Goal: Information Seeking & Learning: Learn about a topic

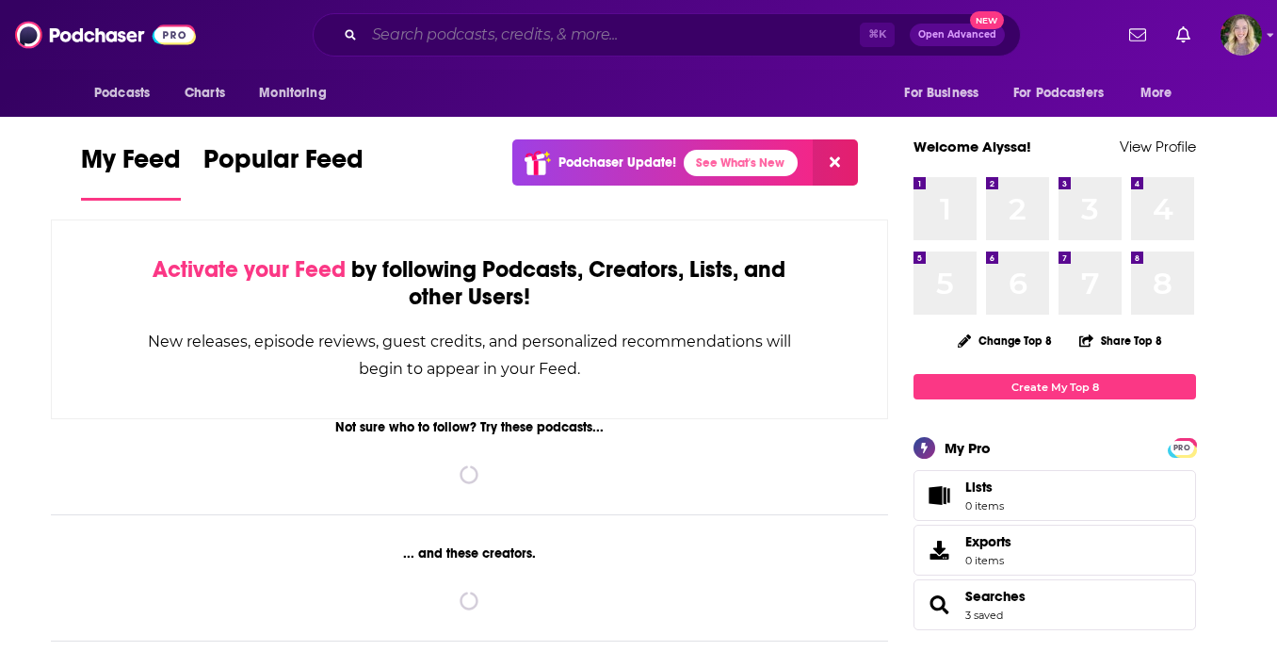
click at [416, 39] on input "Search podcasts, credits, & more..." at bounding box center [612, 35] width 495 height 30
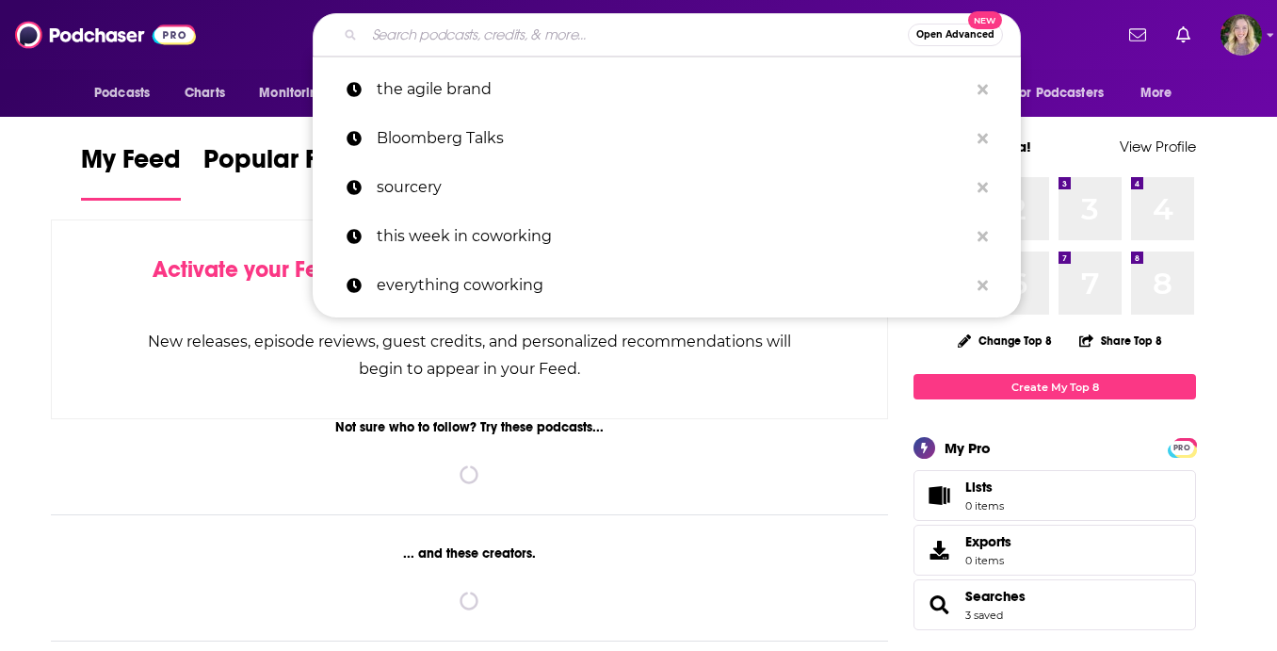
paste input "TBPN"
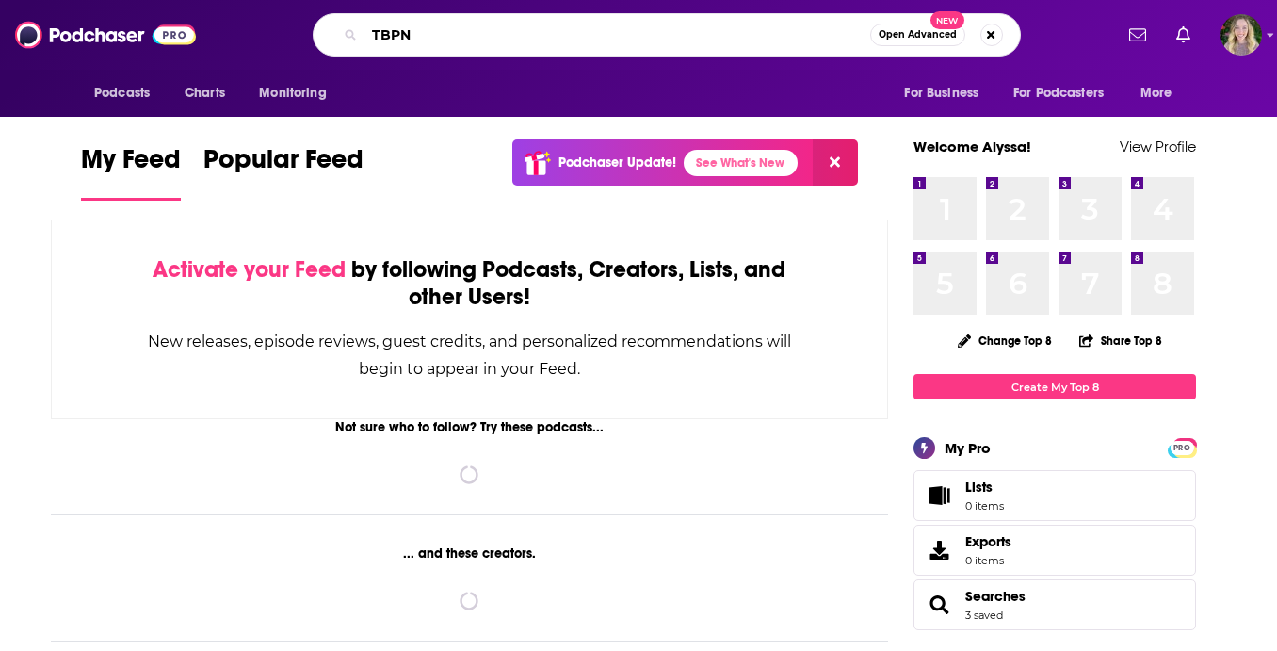
type input "TBPN"
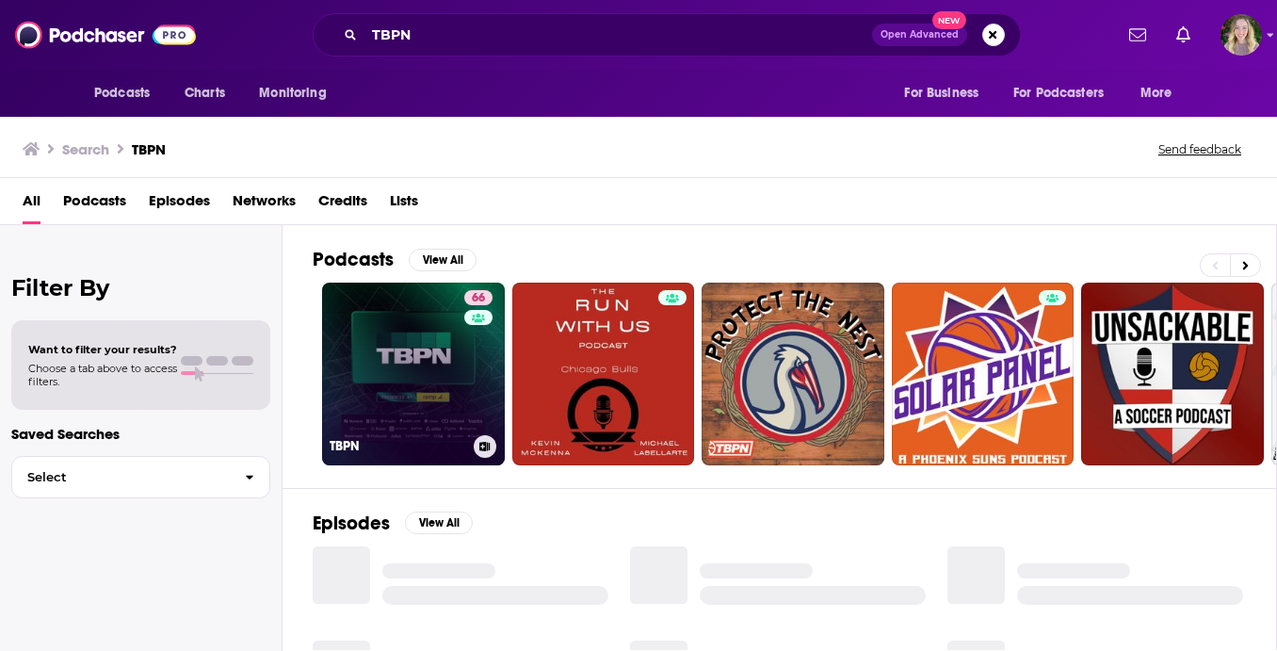
click at [453, 334] on link "66 TBPN" at bounding box center [413, 374] width 183 height 183
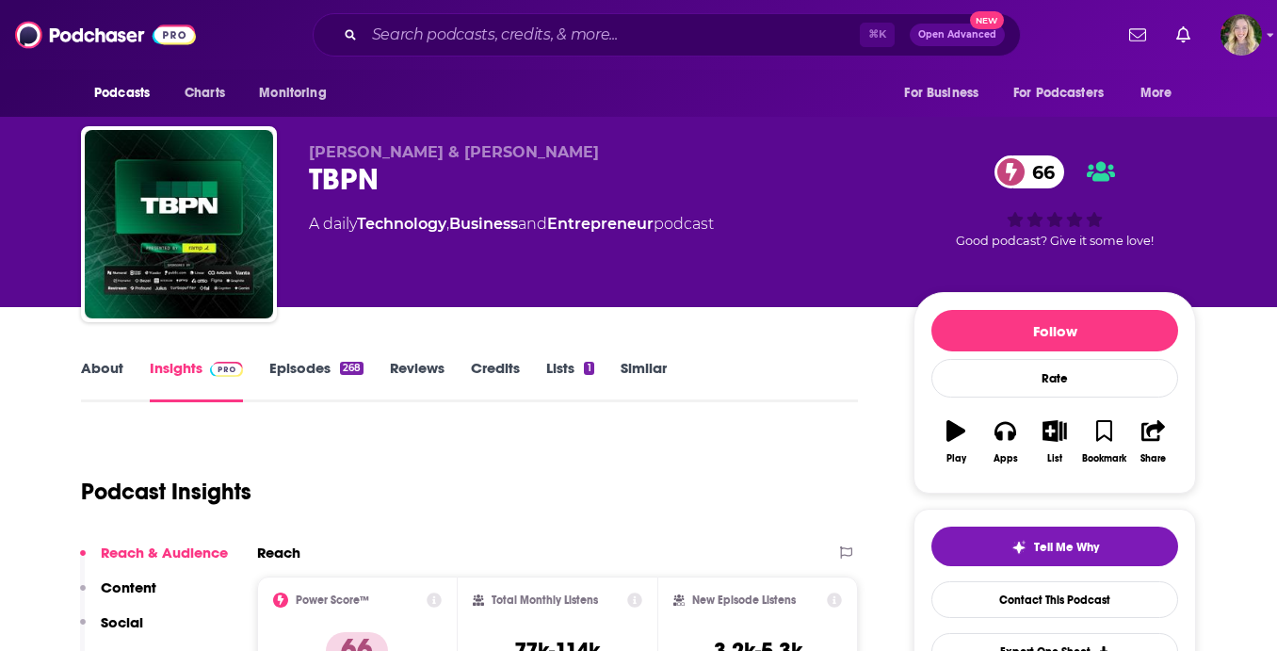
click at [8, 278] on div "[PERSON_NAME] & [PERSON_NAME] TBPN 66 A daily Technology , Business and Entrepr…" at bounding box center [638, 153] width 1277 height 307
click at [365, 181] on div "TBPN 66" at bounding box center [596, 179] width 575 height 37
copy h2 "TBPN"
click at [106, 362] on link "About" at bounding box center [102, 380] width 42 height 43
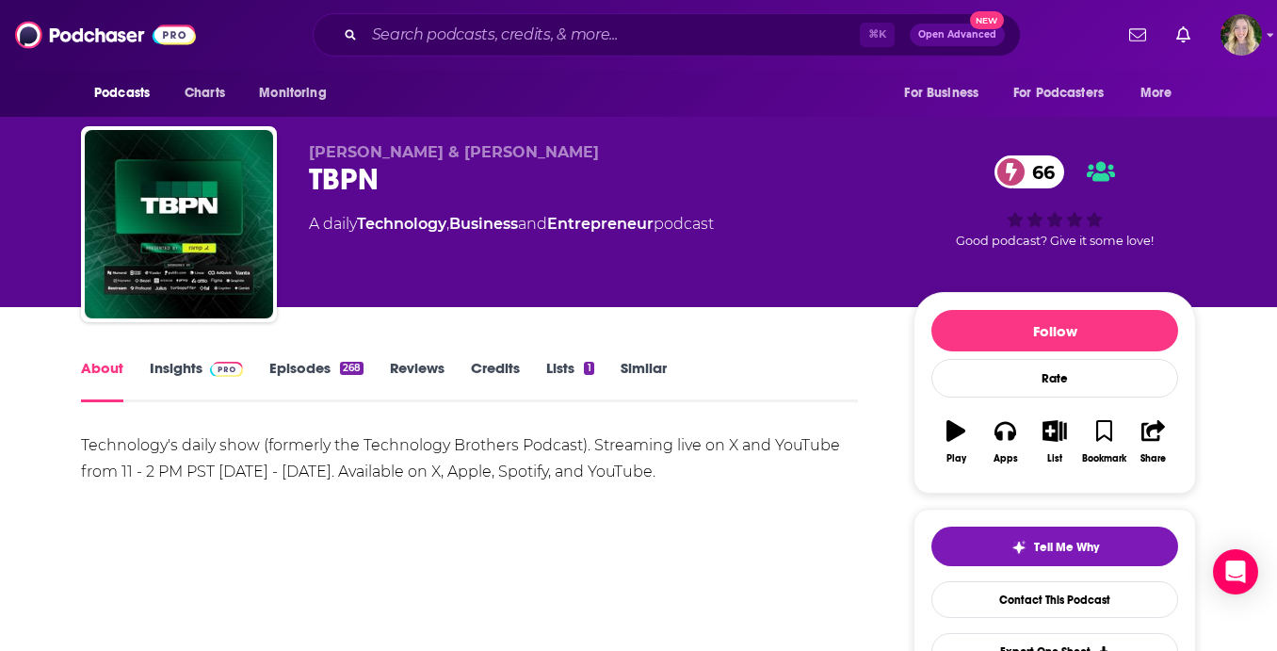
click at [318, 445] on div "Technology's daily show (formerly the Technology Brothers Podcast). Streaming l…" at bounding box center [469, 458] width 777 height 53
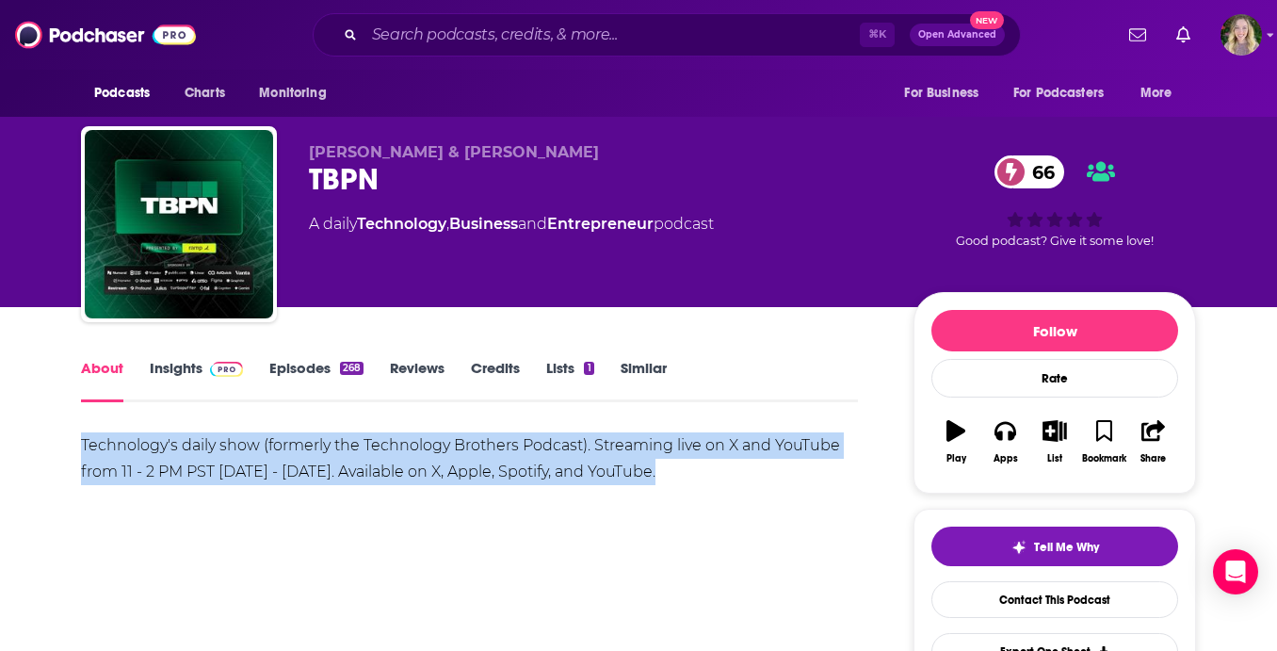
click at [318, 445] on div "Technology's daily show (formerly the Technology Brothers Podcast). Streaming l…" at bounding box center [469, 458] width 777 height 53
click at [187, 447] on div "Technology's daily show (formerly the Technology Brothers Podcast). Streaming l…" at bounding box center [469, 458] width 777 height 53
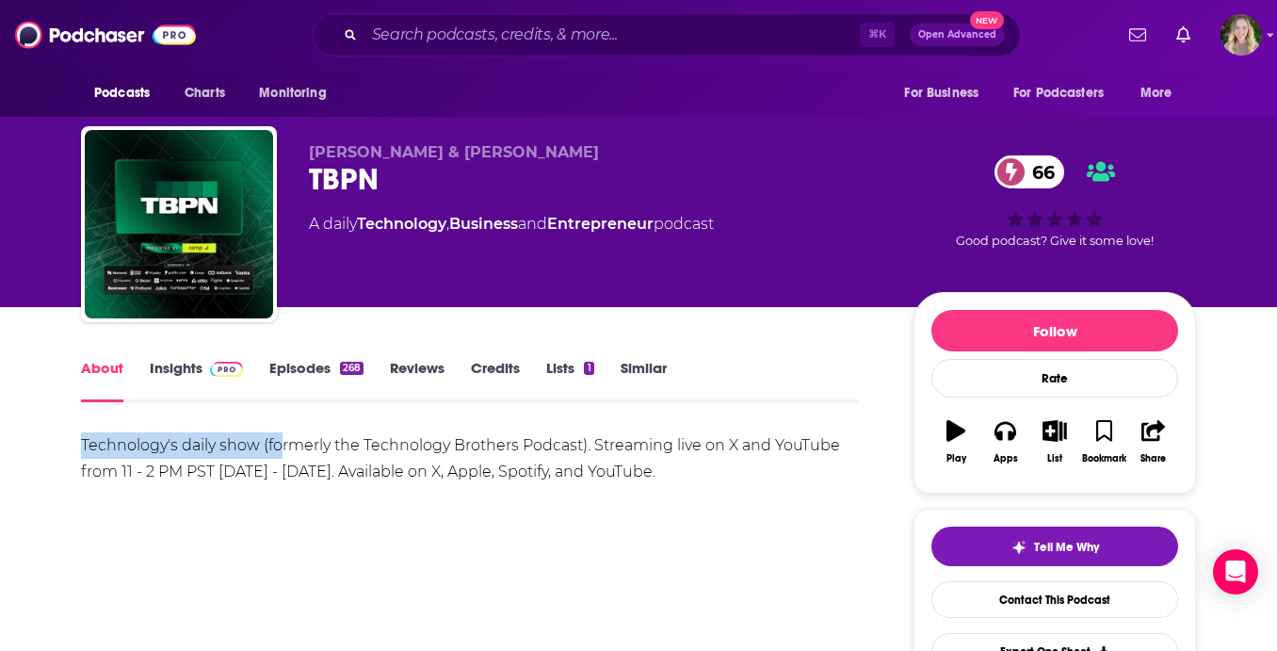
drag, startPoint x: 132, startPoint y: 445, endPoint x: 278, endPoint y: 450, distance: 146.1
click at [271, 450] on div "Technology's daily show (formerly the Technology Brothers Podcast). Streaming l…" at bounding box center [469, 458] width 777 height 53
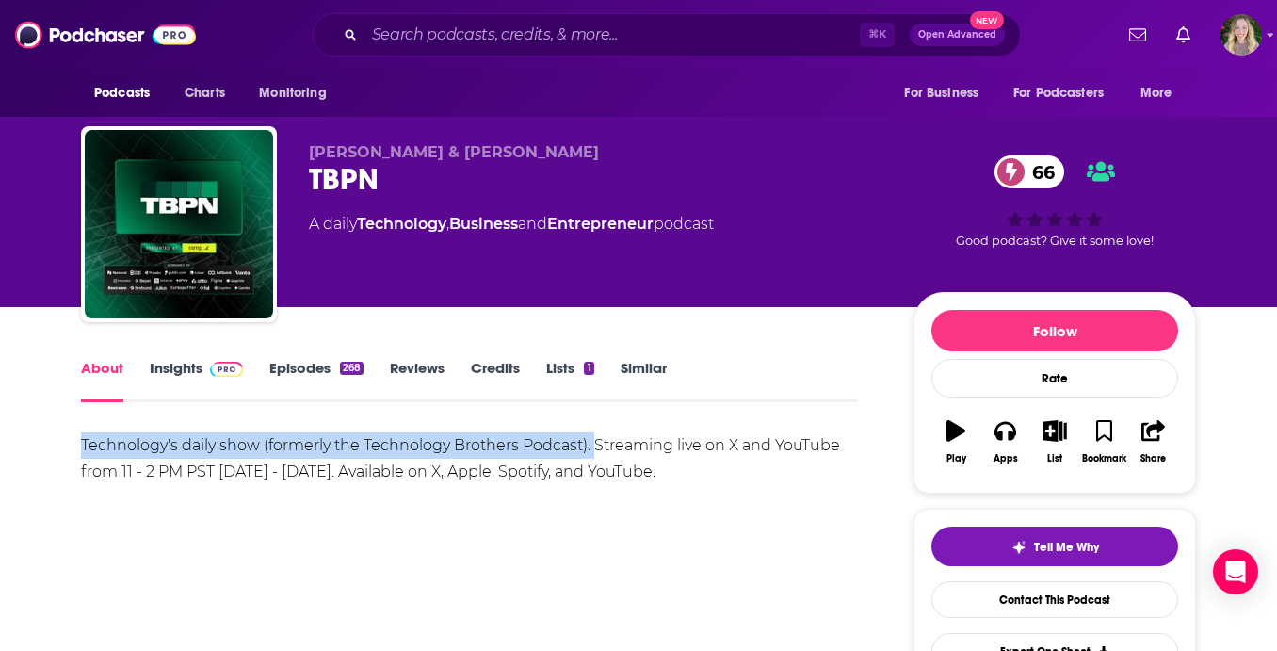
drag, startPoint x: 79, startPoint y: 445, endPoint x: 593, endPoint y: 450, distance: 513.4
copy div "Technology's daily show (formerly the Technology Brothers Podcast)."
click at [194, 366] on link "Insights" at bounding box center [196, 380] width 93 height 43
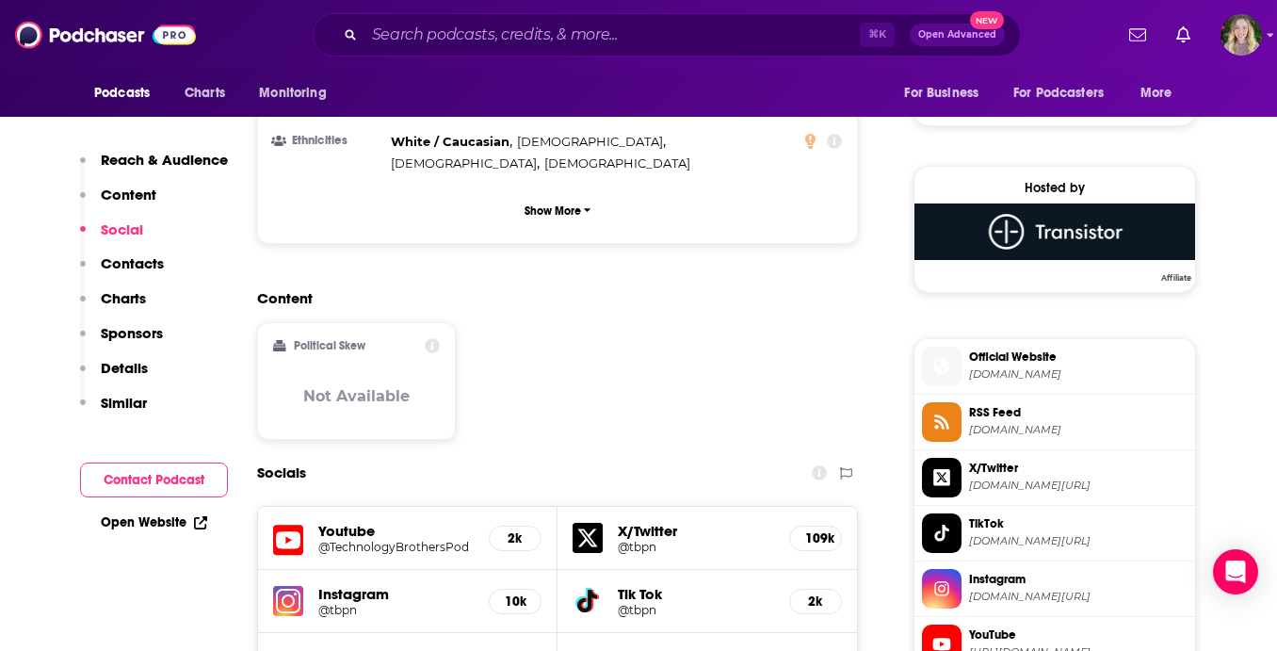
scroll to position [1671, 0]
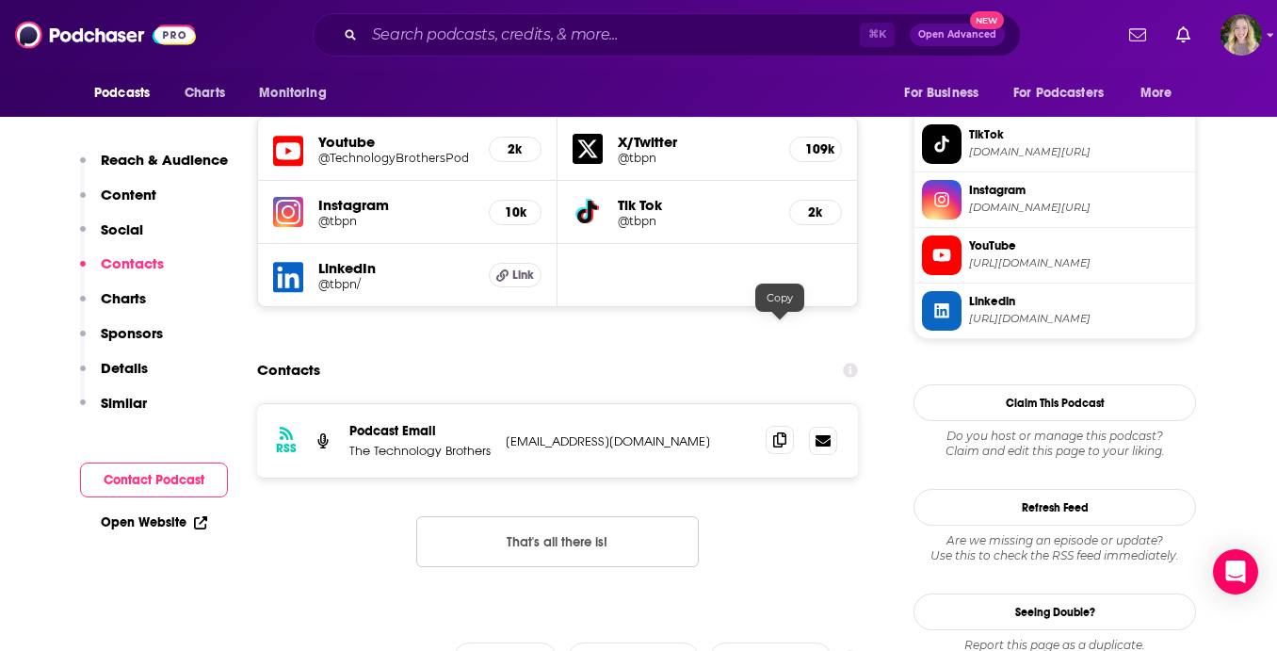
click at [778, 432] on icon at bounding box center [779, 439] width 13 height 15
click at [425, 24] on input "Search podcasts, credits, & more..." at bounding box center [612, 35] width 495 height 30
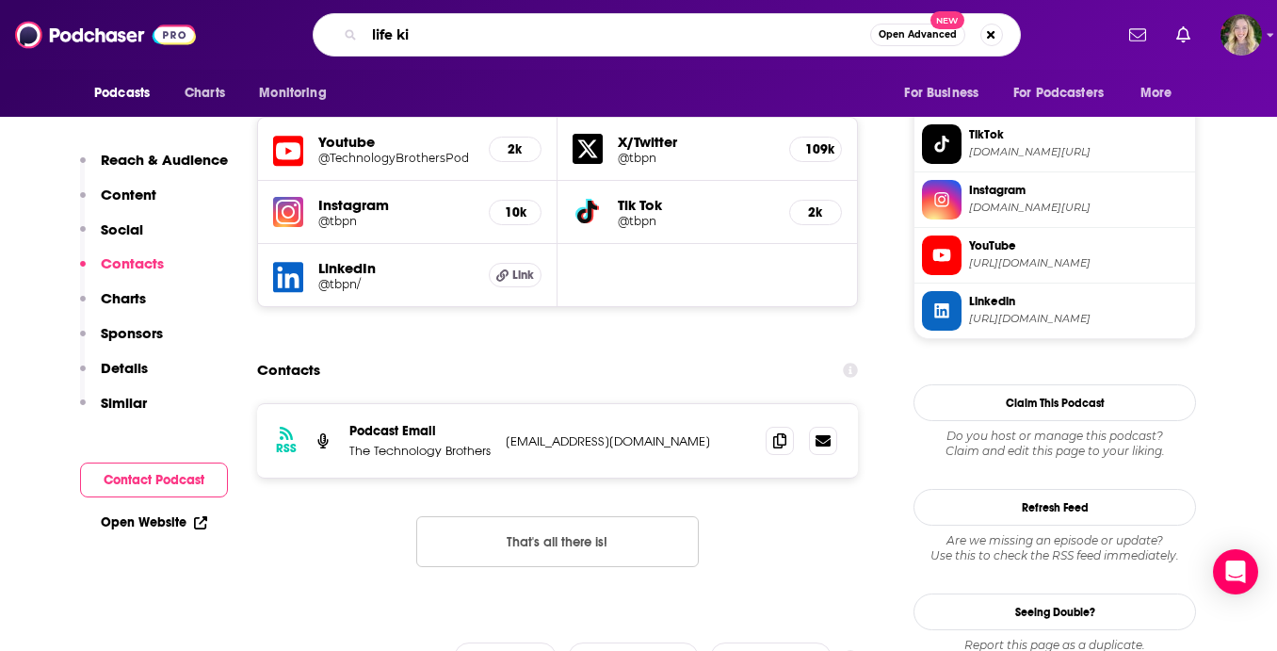
type input "life kit"
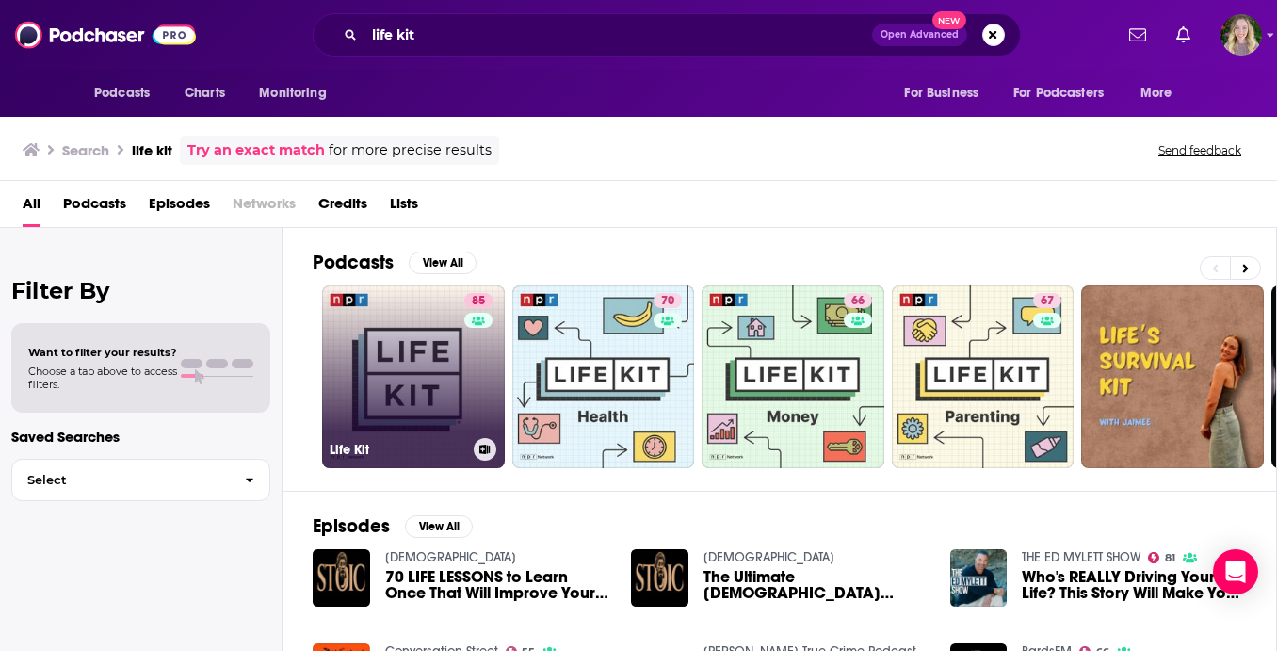
click at [365, 352] on link "85 Life Kit" at bounding box center [413, 376] width 183 height 183
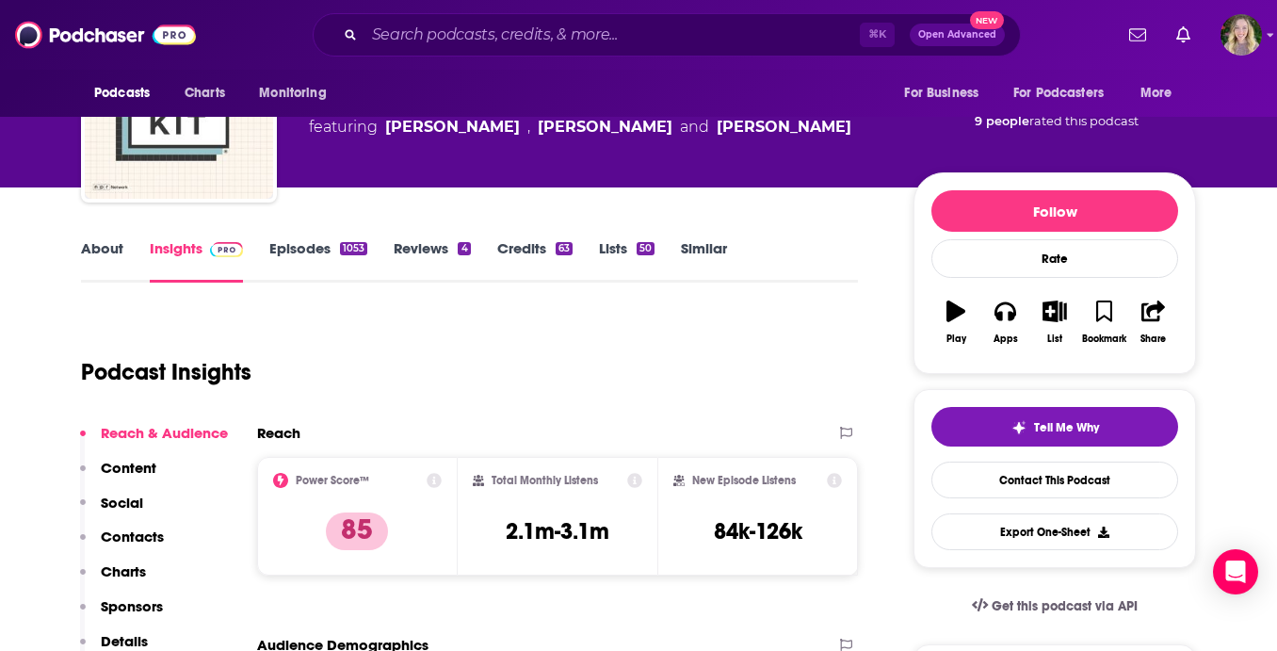
scroll to position [89, 0]
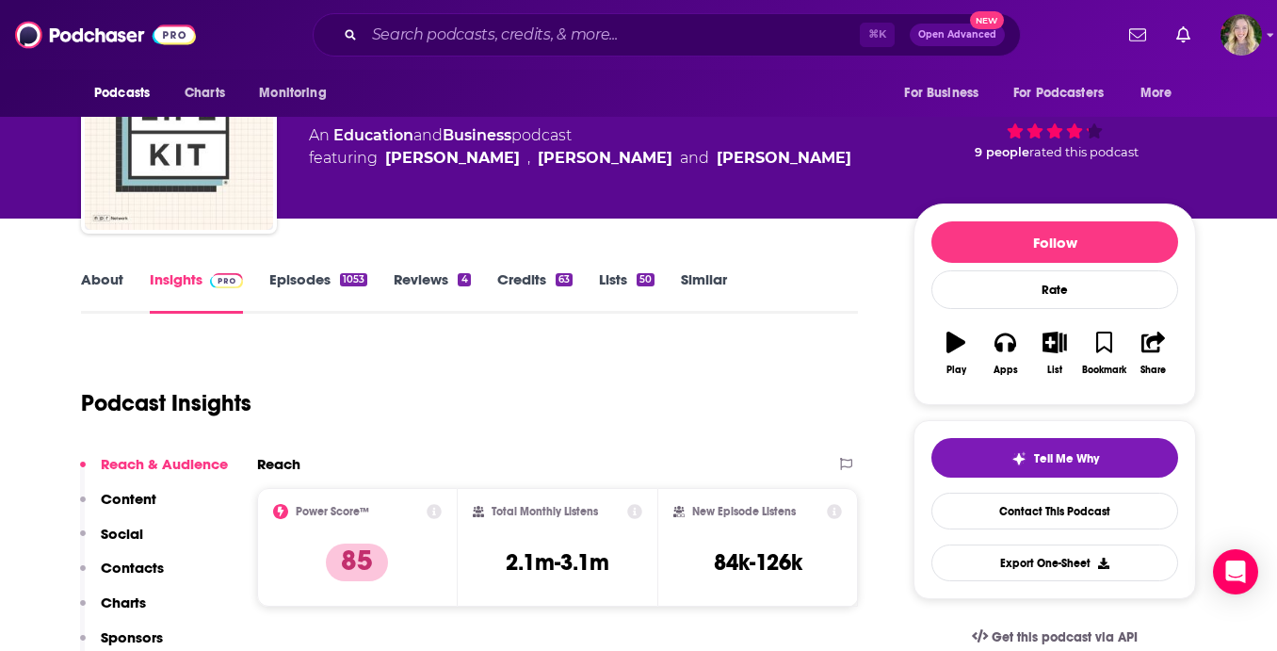
click at [105, 312] on link "About" at bounding box center [102, 291] width 42 height 43
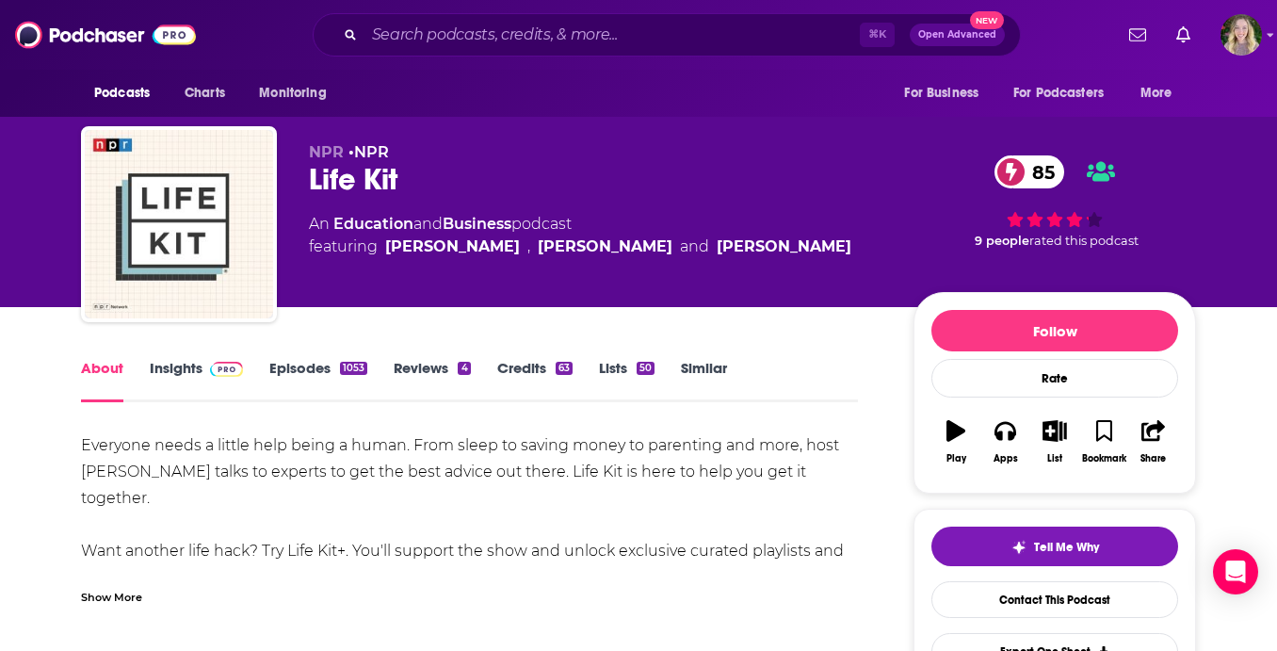
scroll to position [1, 0]
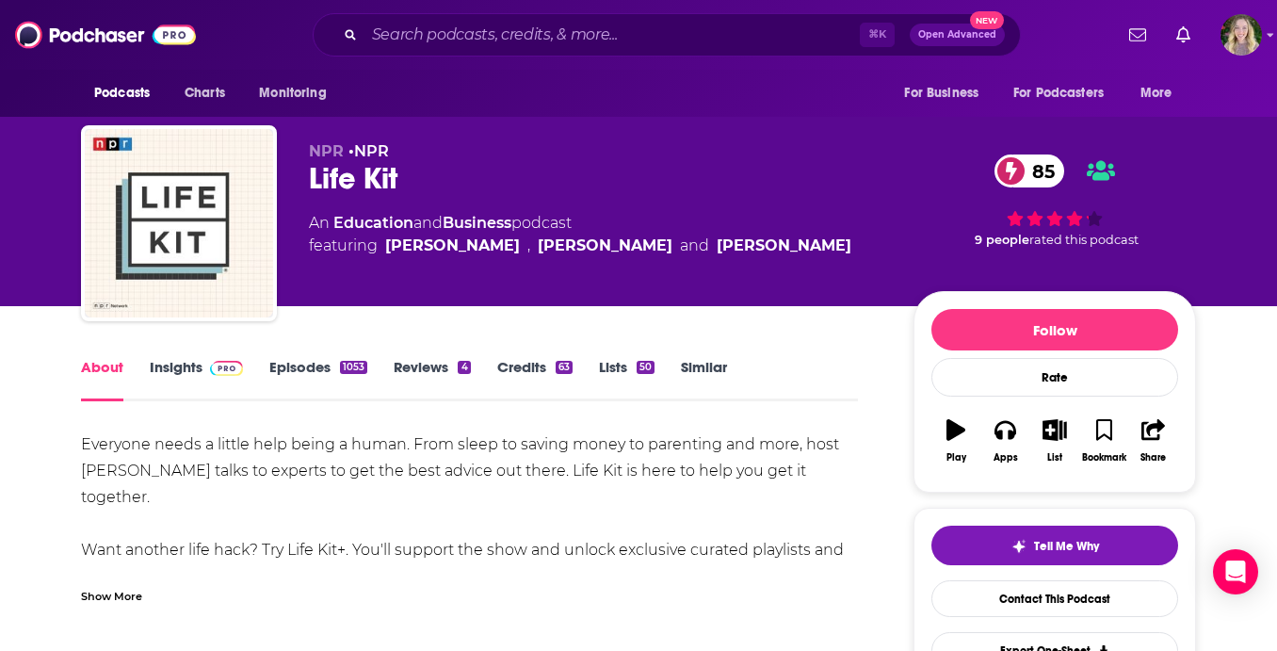
click at [115, 465] on div "Everyone needs a little help being a human. From sleep to saving money to paren…" at bounding box center [469, 510] width 777 height 158
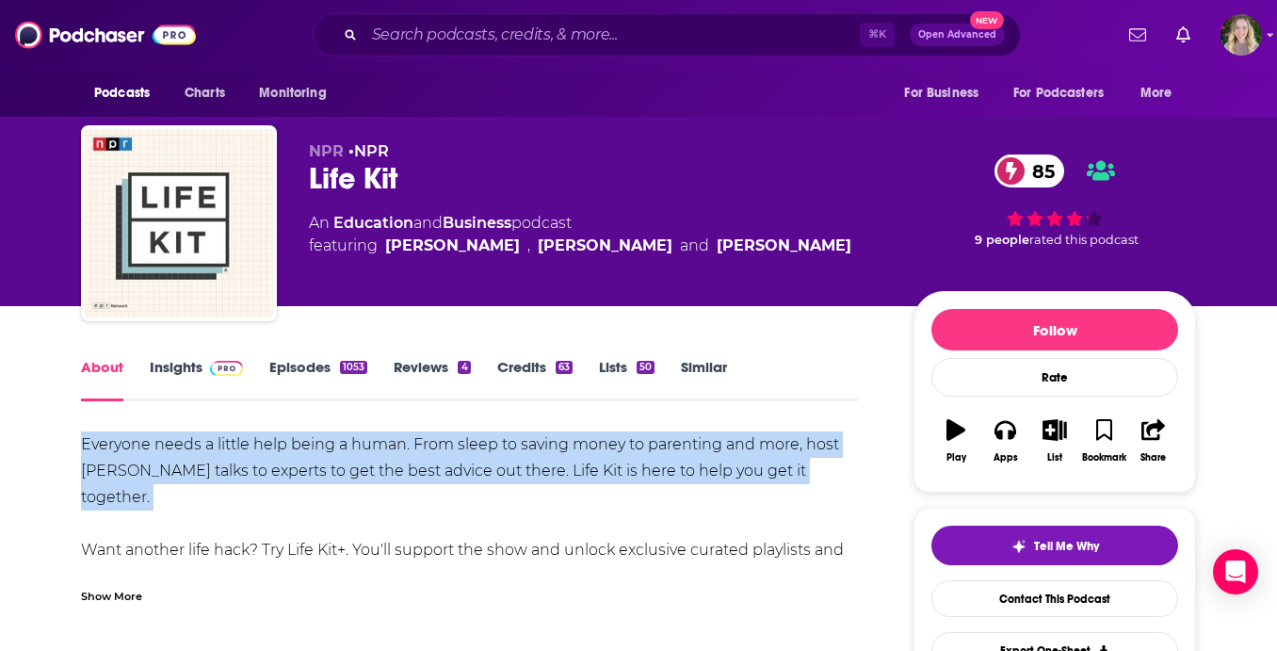
click at [115, 465] on div "Everyone needs a little help being a human. From sleep to saving money to paren…" at bounding box center [469, 510] width 777 height 158
copy div "Everyone needs a little help being a human. From sleep to saving money to paren…"
click at [165, 383] on link "Insights" at bounding box center [196, 379] width 93 height 43
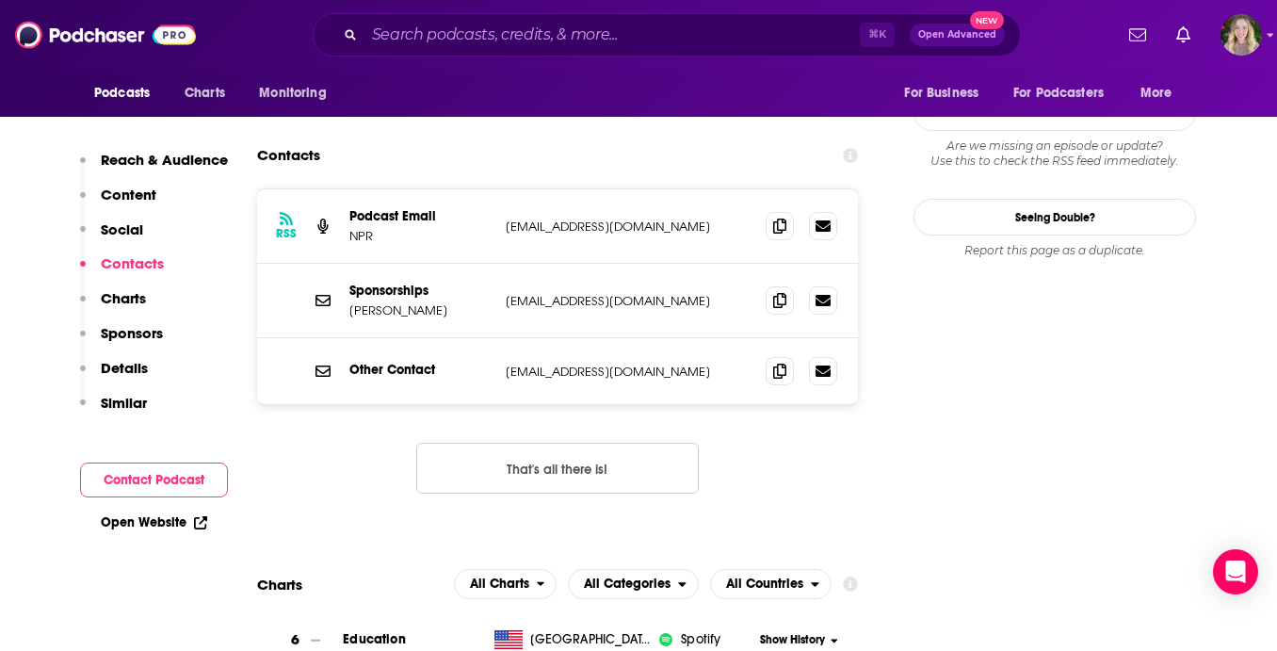
scroll to position [1696, 0]
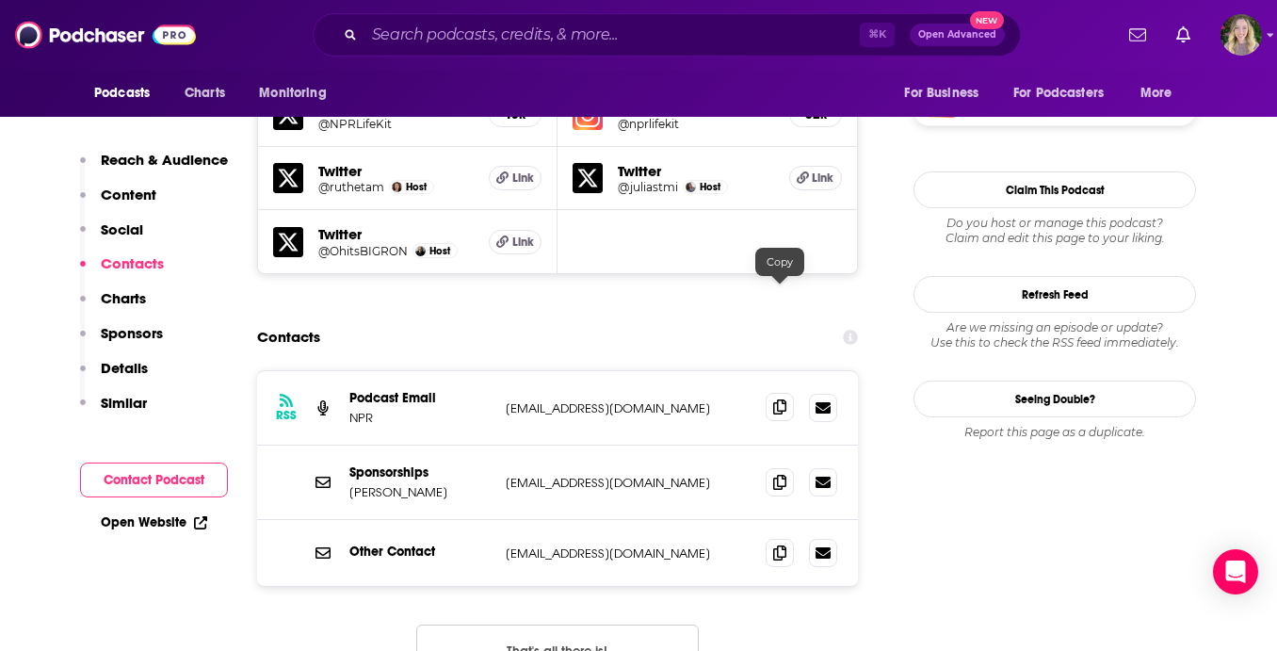
click at [782, 399] on icon at bounding box center [779, 406] width 13 height 15
click at [771, 538] on span at bounding box center [780, 552] width 28 height 28
click at [415, 40] on input "Search podcasts, credits, & more..." at bounding box center [612, 35] width 495 height 30
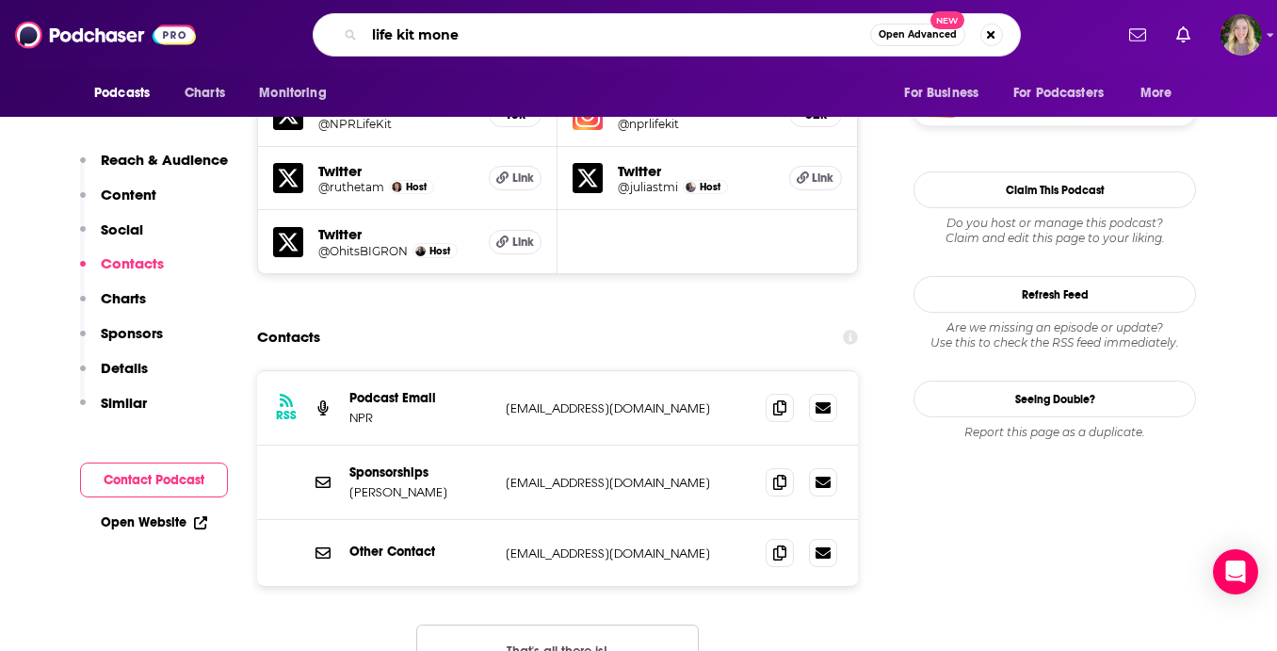
type input "life kit money"
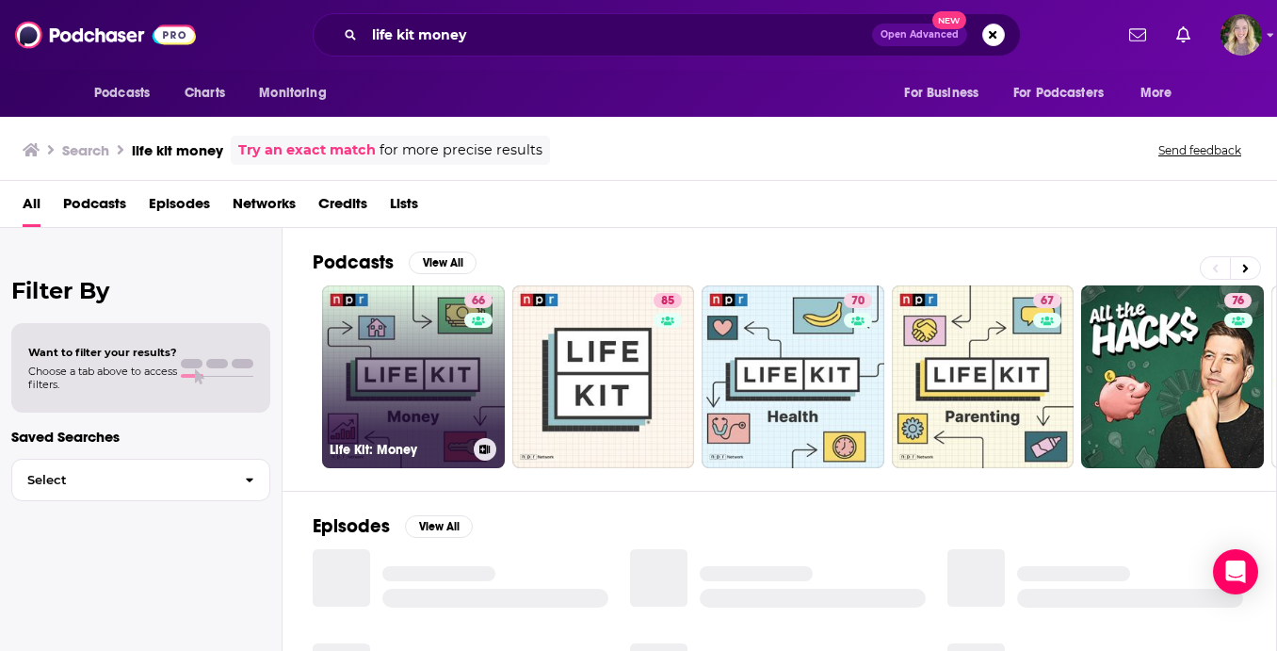
click at [455, 380] on link "66 Life Kit: Money" at bounding box center [413, 376] width 183 height 183
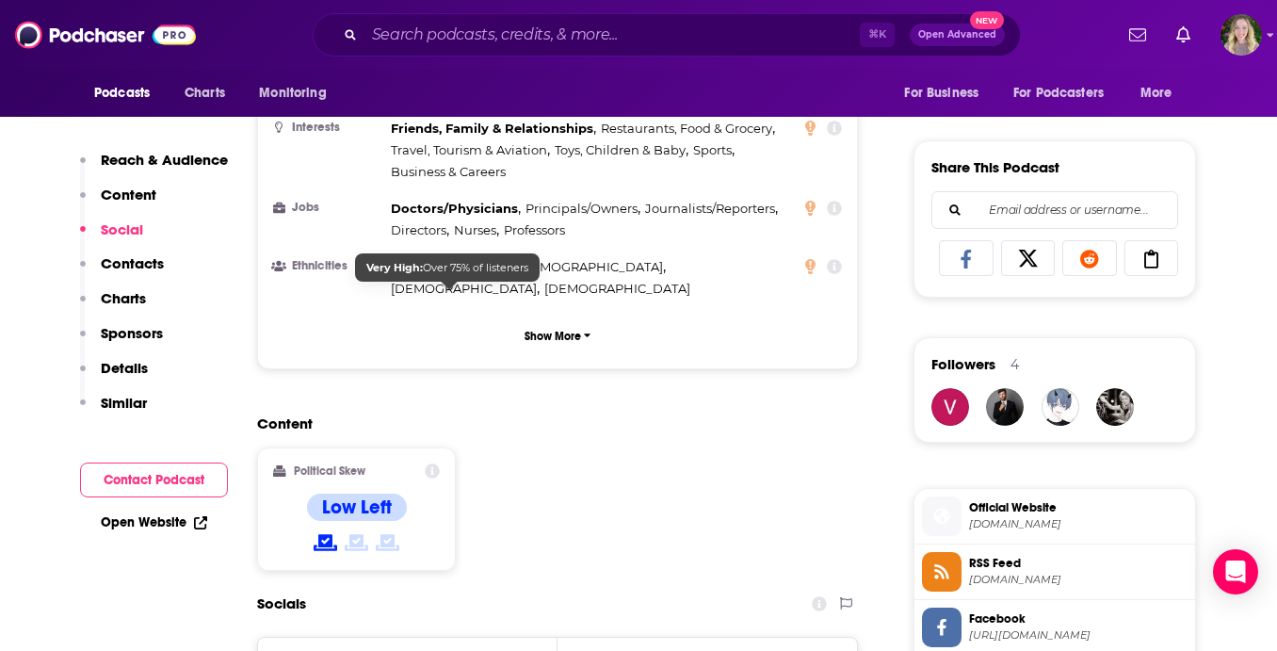
scroll to position [1506, 0]
